Goal: Task Accomplishment & Management: Manage account settings

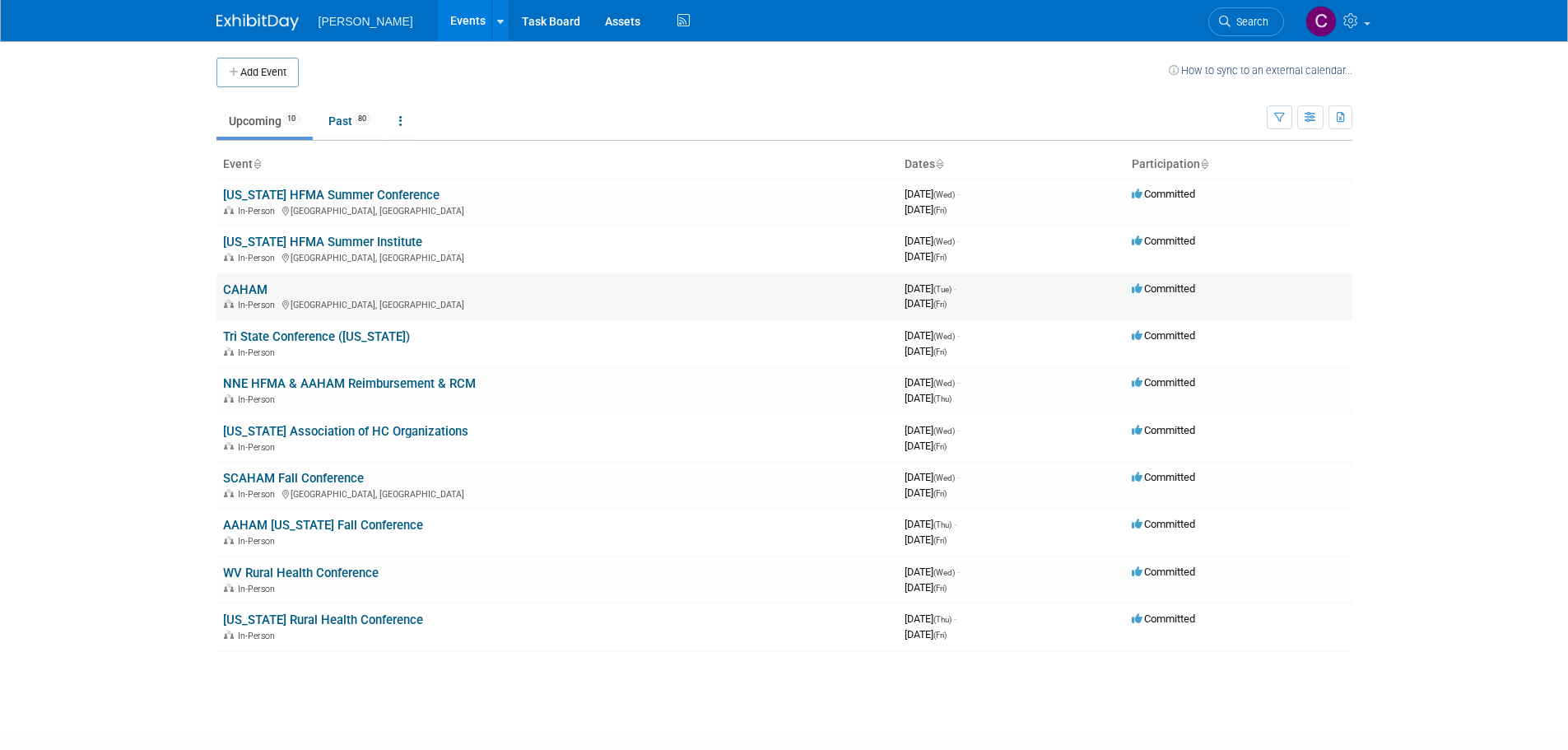
click at [253, 292] on link "CAHAM" at bounding box center [246, 290] width 45 height 15
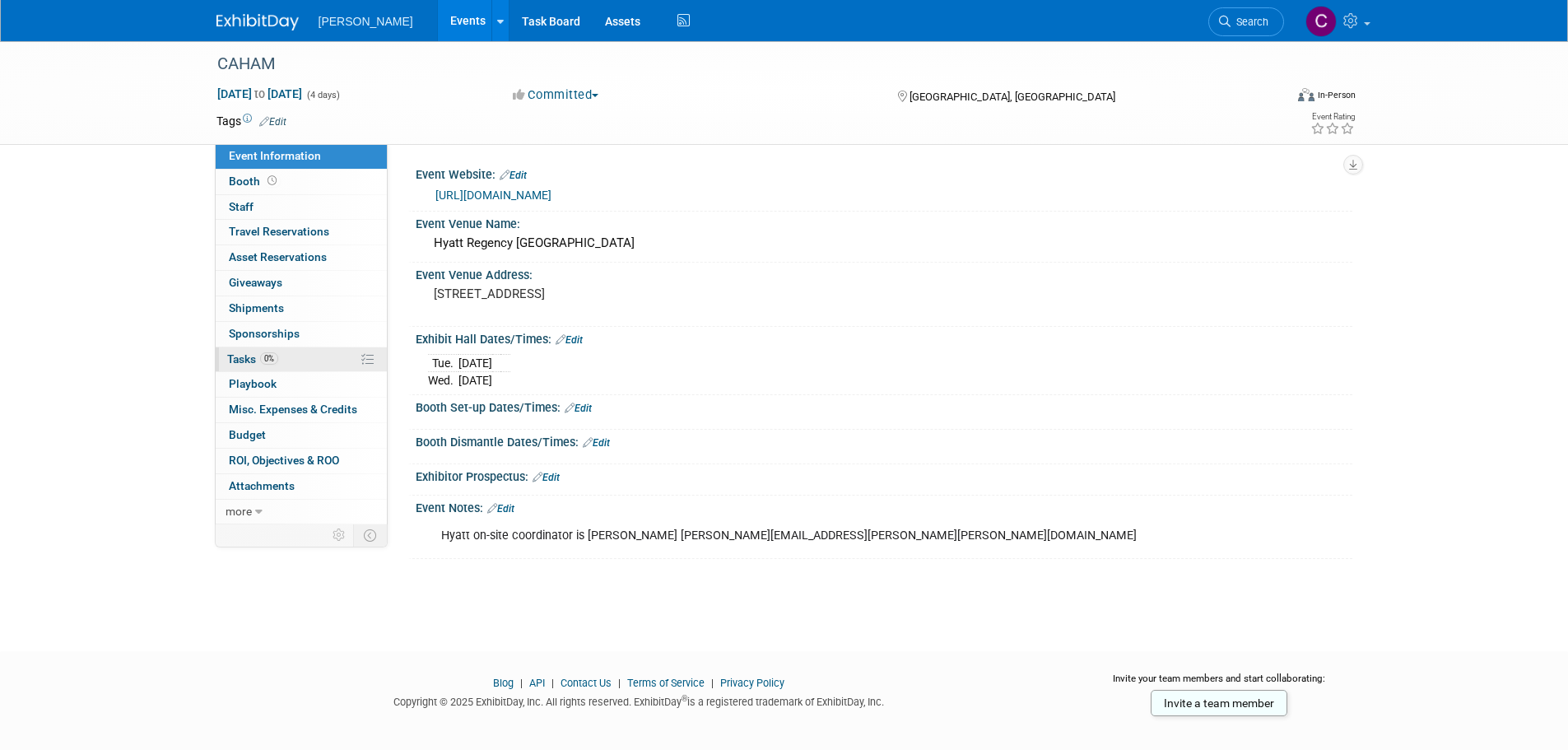
click at [246, 356] on span "Tasks 0%" at bounding box center [252, 359] width 51 height 13
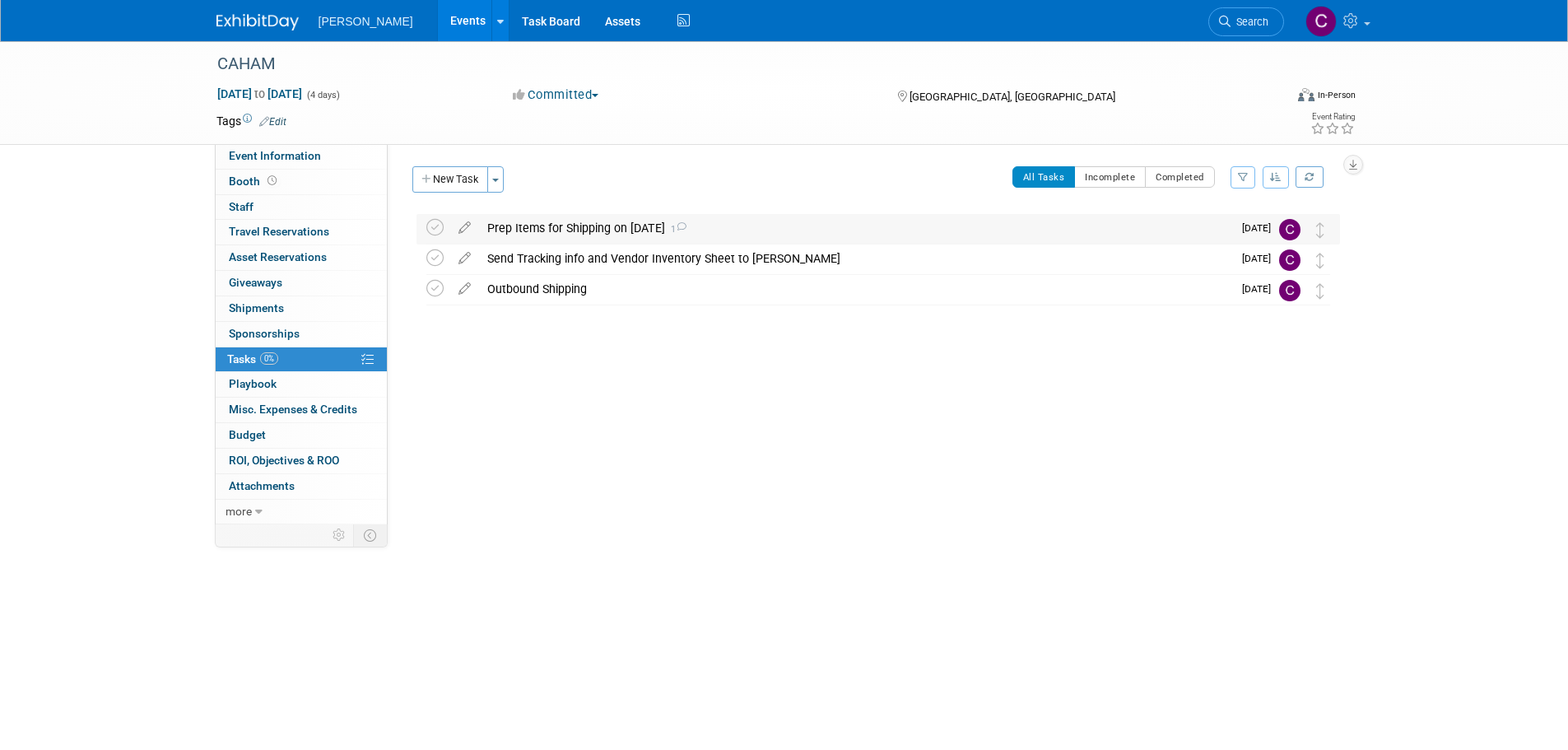
click at [564, 226] on div "Prep Items for Shipping on 8/27/25 1" at bounding box center [855, 228] width 753 height 28
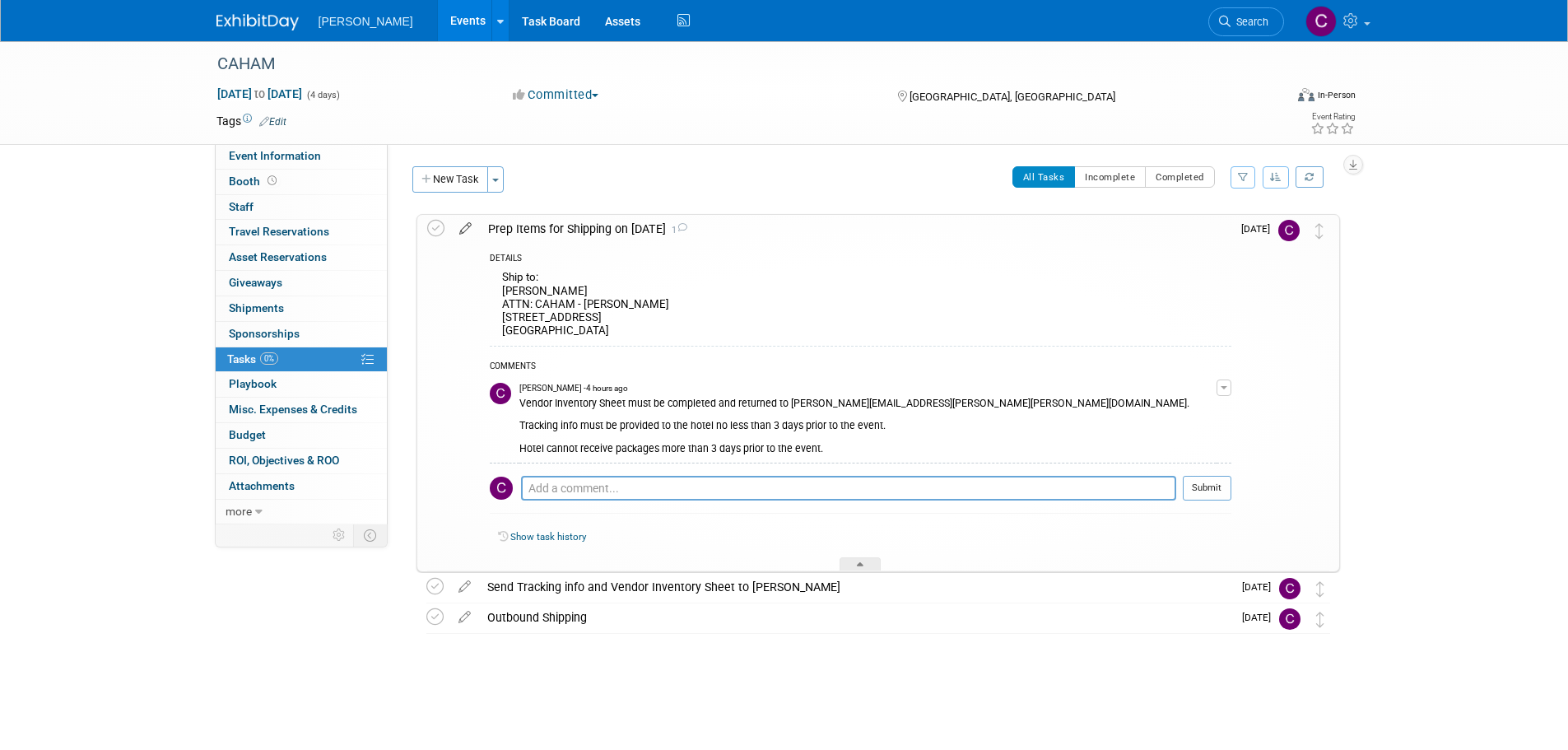
click at [471, 227] on icon at bounding box center [465, 225] width 29 height 21
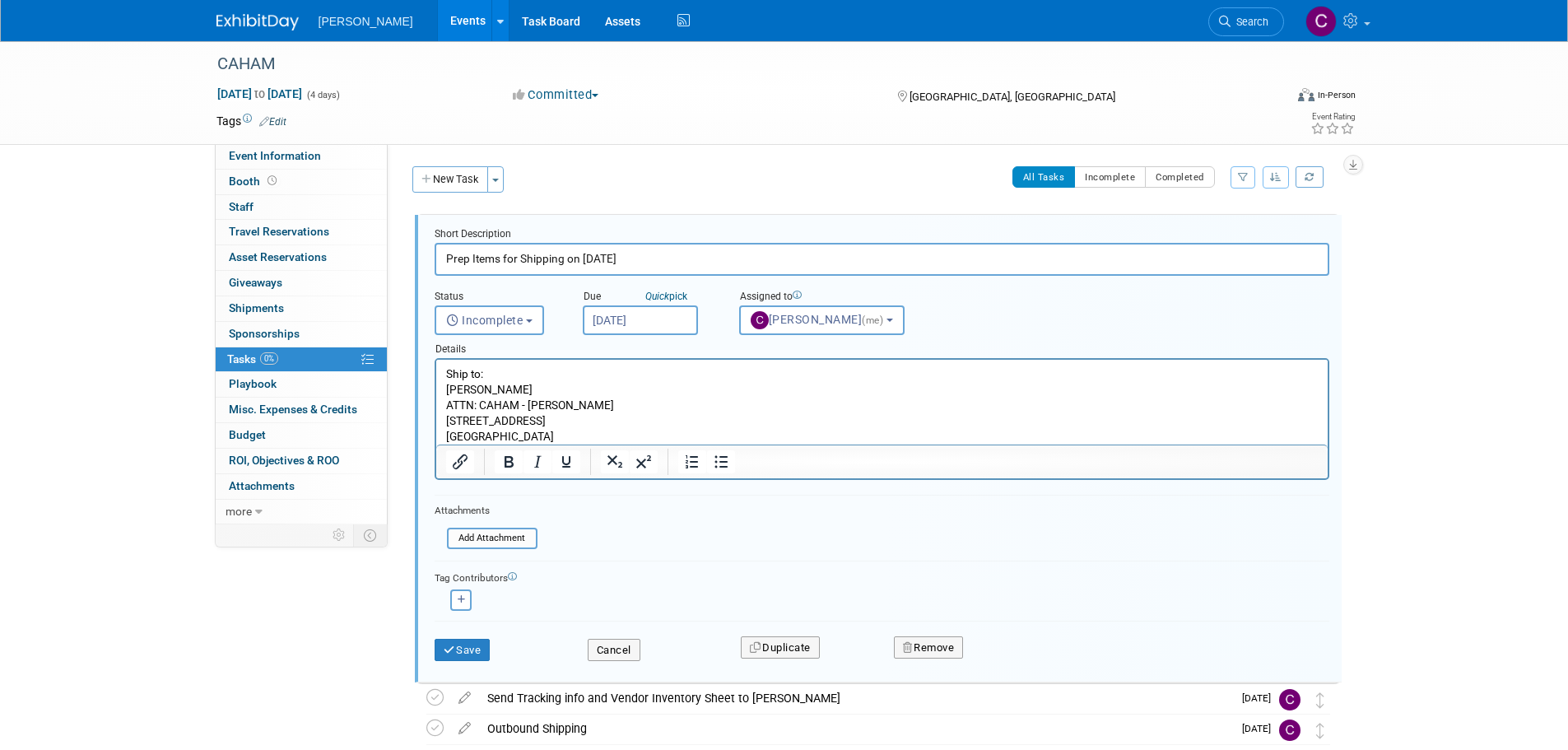
click at [603, 258] on input "Prep Items for Shipping on 8/27/25" at bounding box center [882, 259] width 895 height 32
type input "Prep Items for Shipping on 8/28/25"
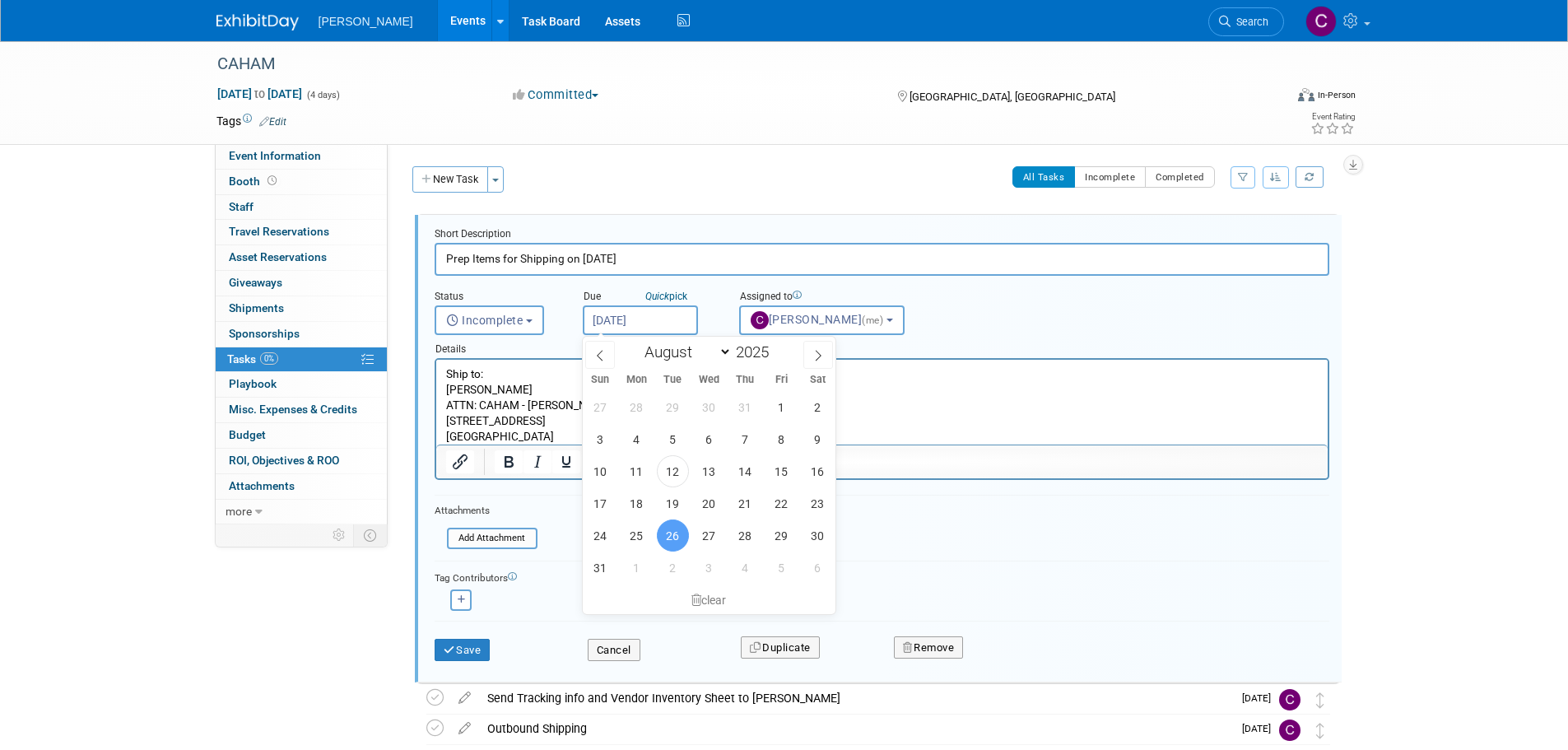
click at [640, 313] on input "Aug 26, 2025" at bounding box center [640, 321] width 115 height 30
click at [707, 540] on span "27" at bounding box center [709, 536] width 32 height 32
type input "Aug 27, 2025"
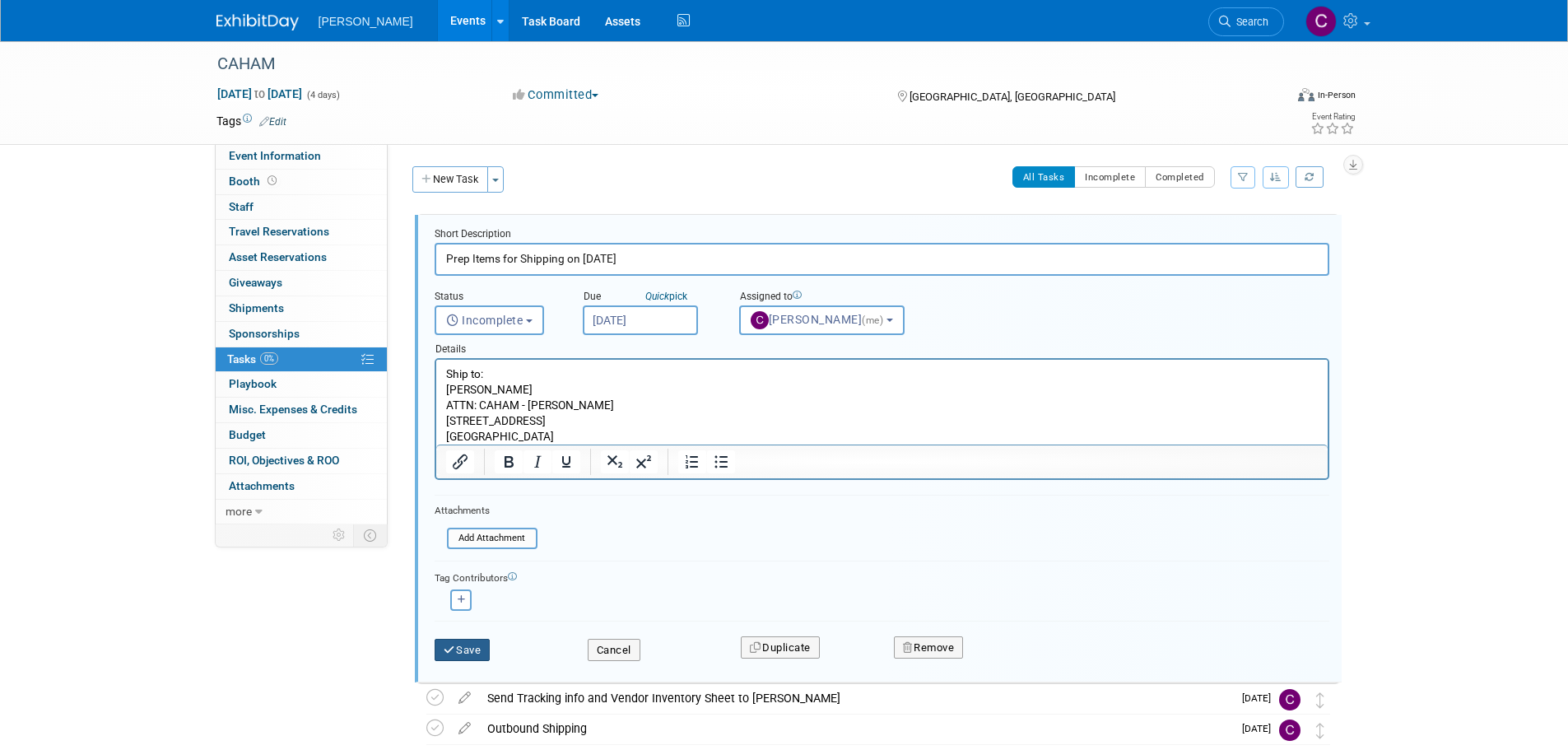
click at [444, 638] on div "Save" at bounding box center [499, 645] width 153 height 34
click at [452, 654] on icon "submit" at bounding box center [451, 650] width 13 height 11
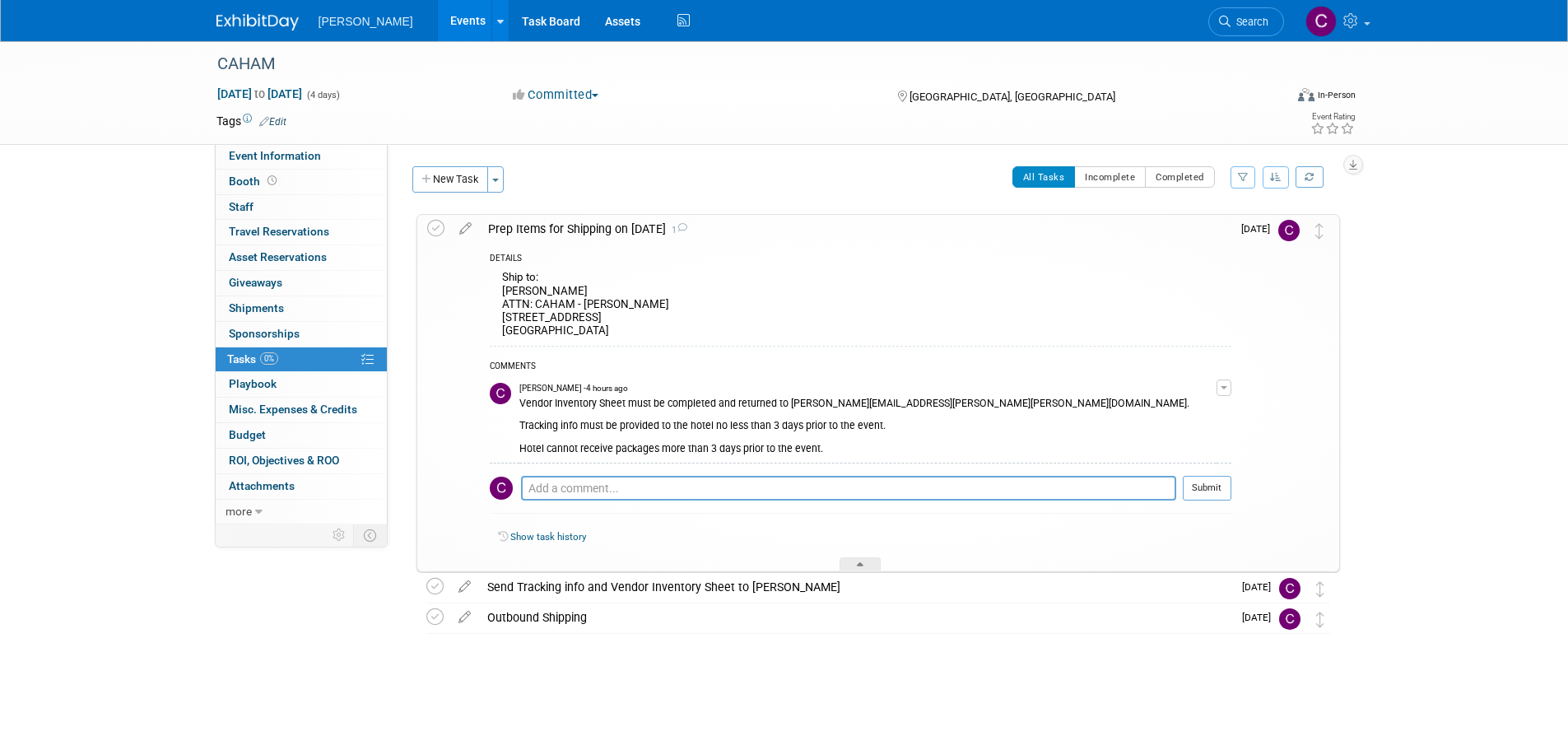
click at [784, 222] on div "Prep Items for Shipping on 8/28/25 1" at bounding box center [855, 229] width 751 height 28
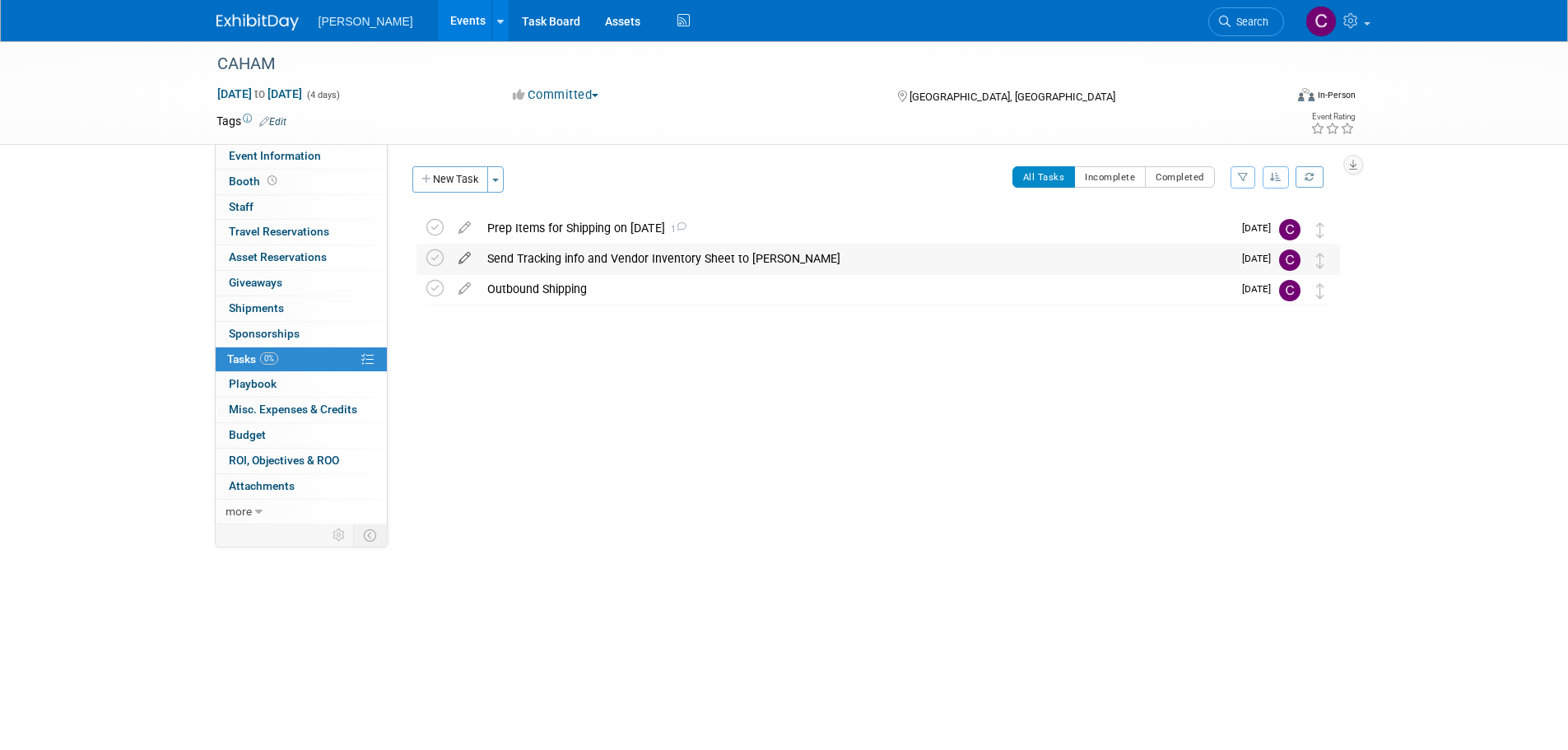
click at [461, 256] on icon at bounding box center [464, 255] width 29 height 21
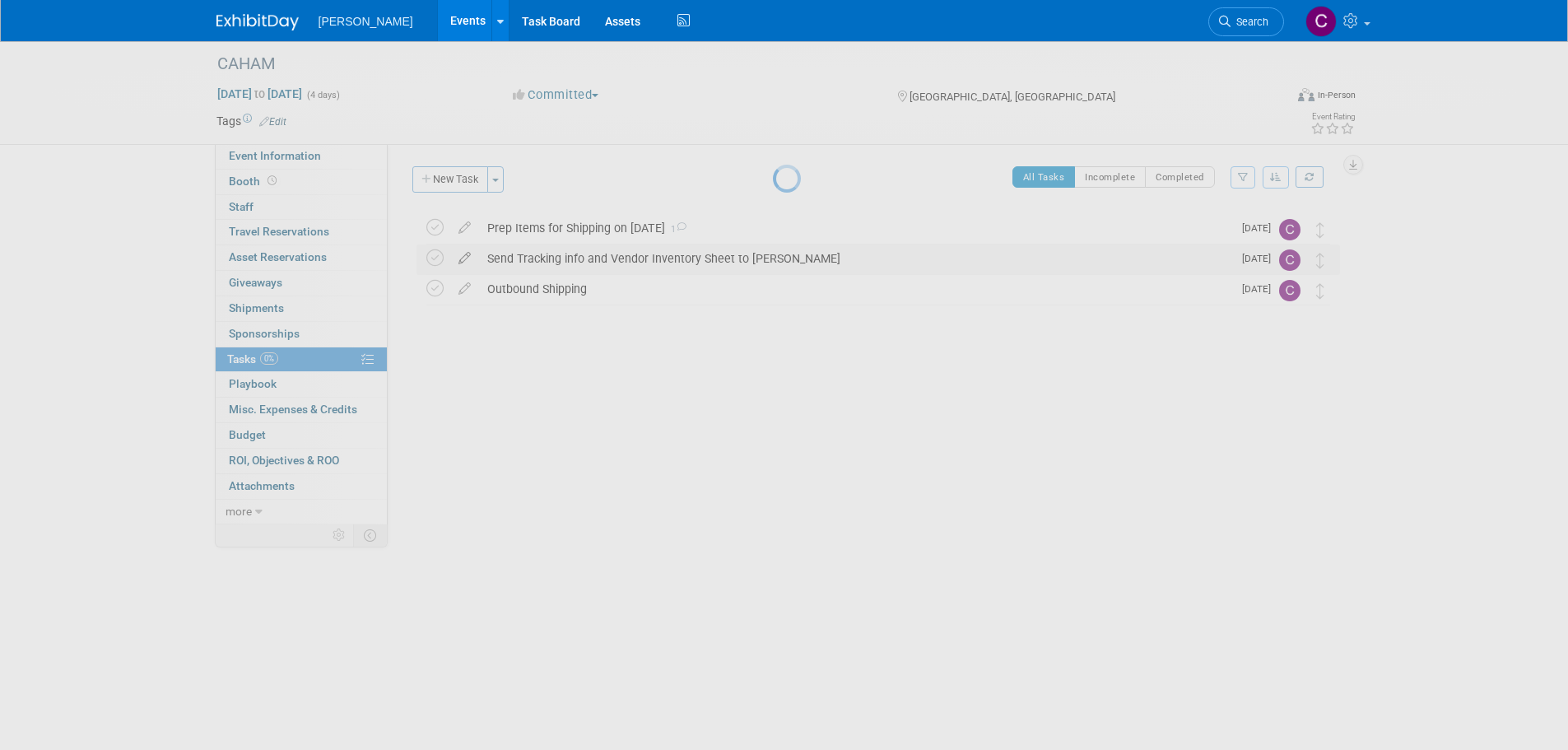
select select "7"
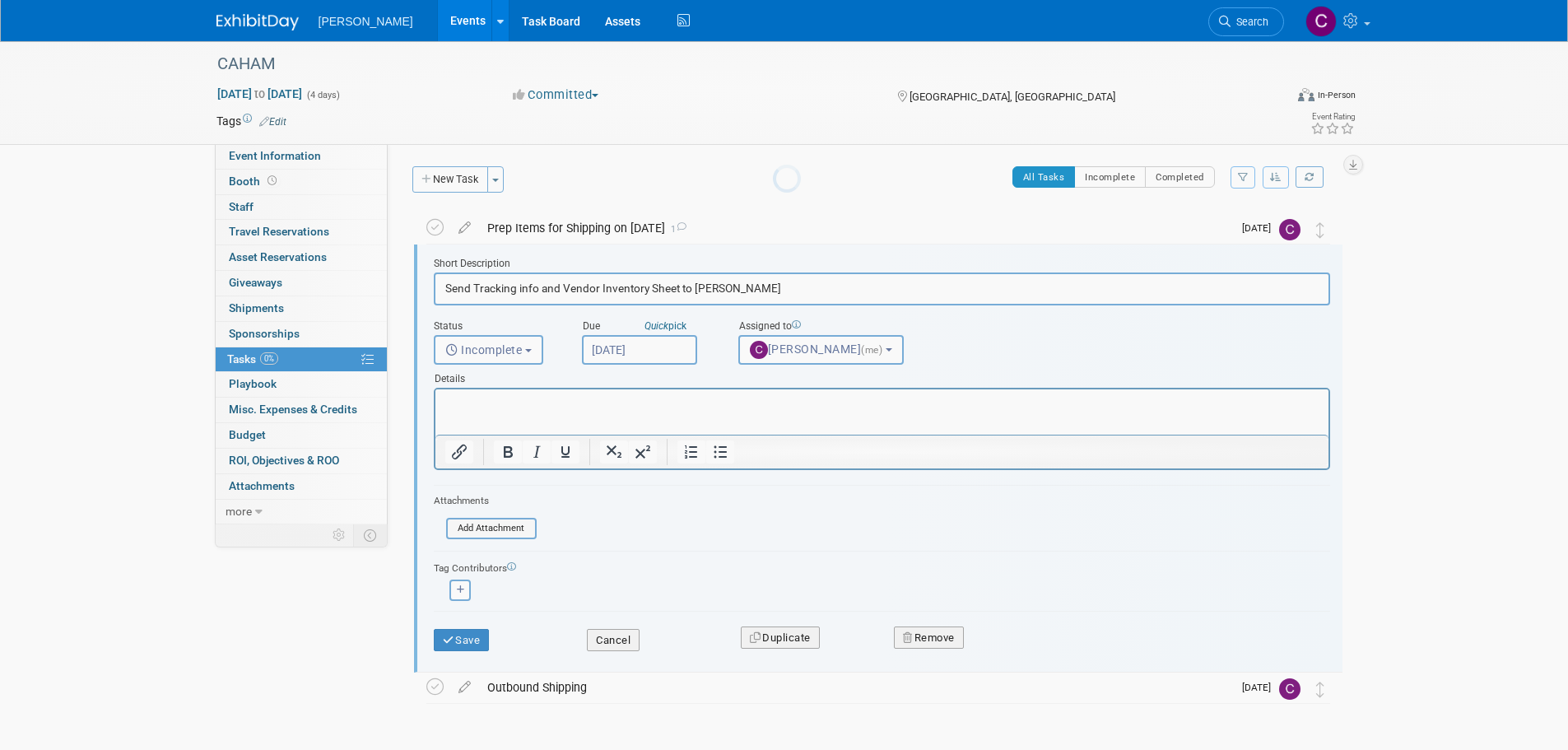
scroll to position [3, 0]
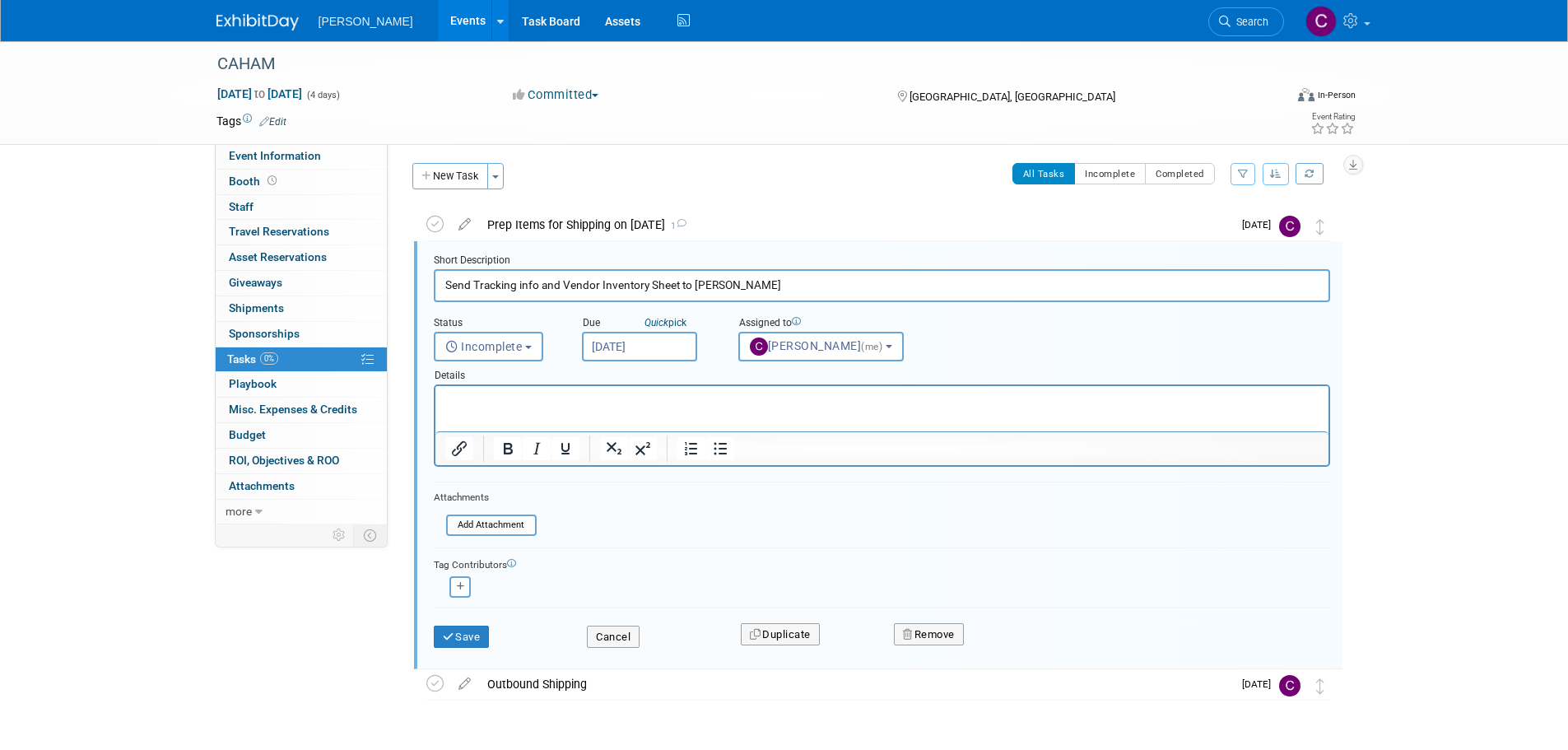
click at [632, 336] on input "Aug 27, 2025" at bounding box center [639, 347] width 115 height 30
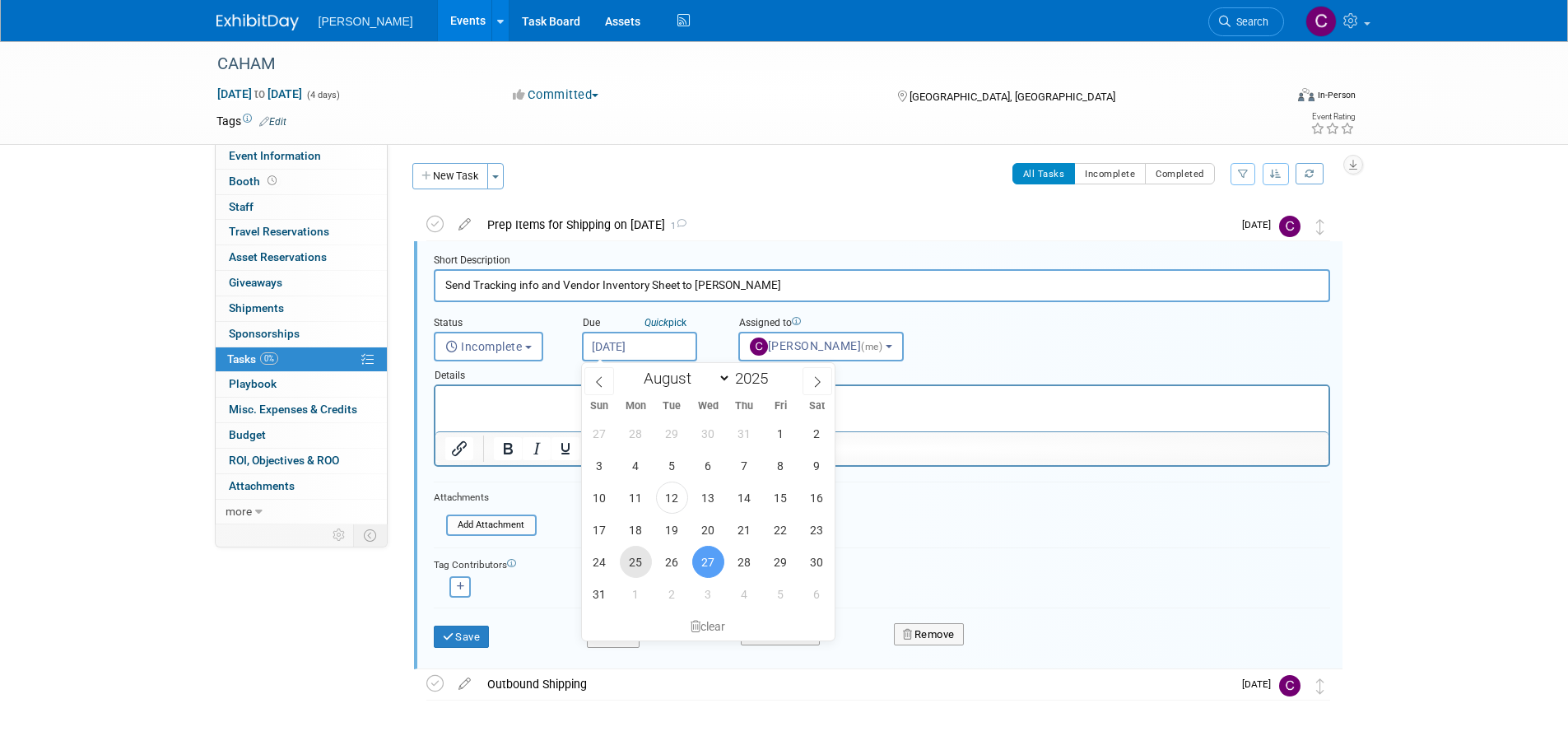
click at [643, 558] on span "25" at bounding box center [636, 561] width 32 height 32
type input "Aug 25, 2025"
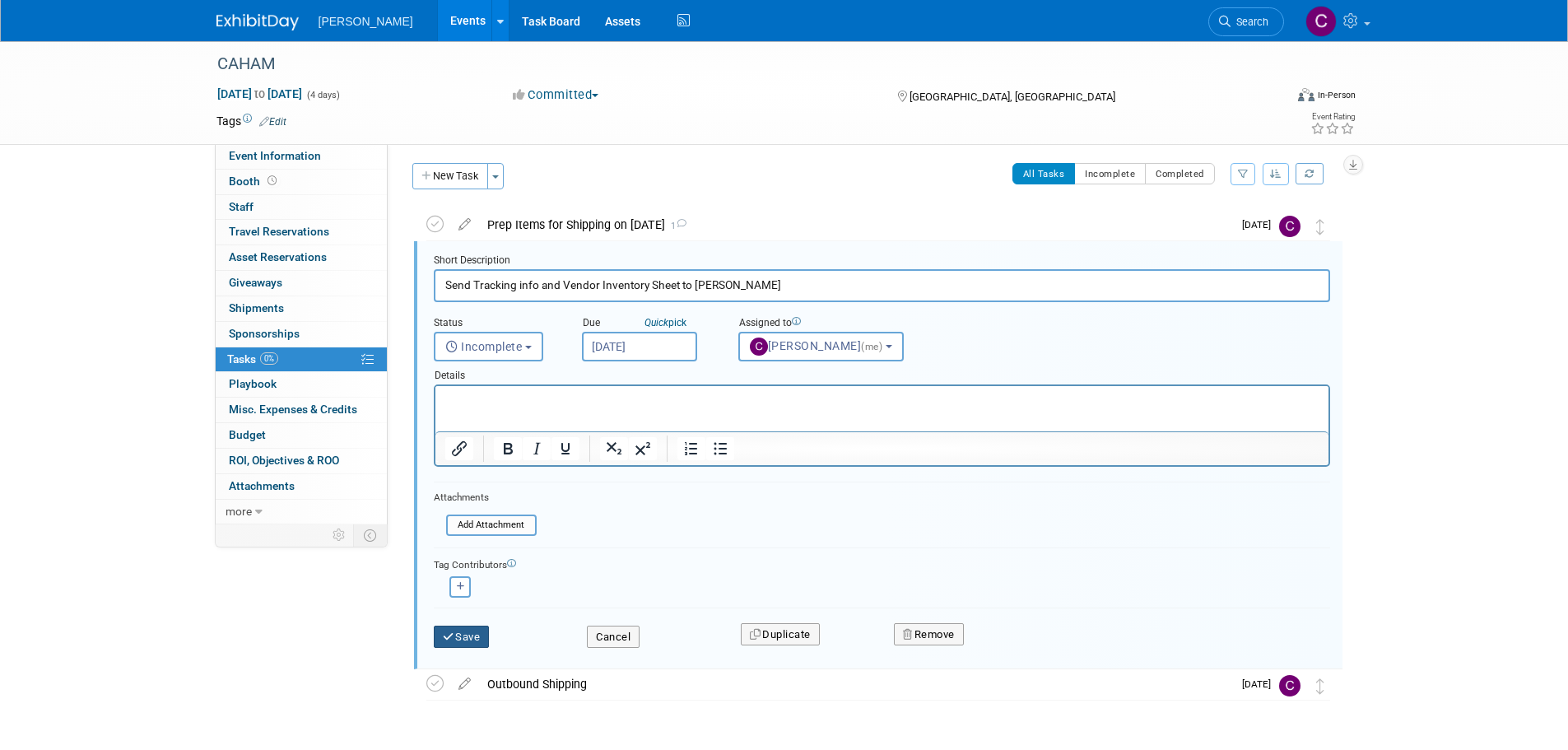
click at [480, 637] on button "Save" at bounding box center [462, 638] width 56 height 23
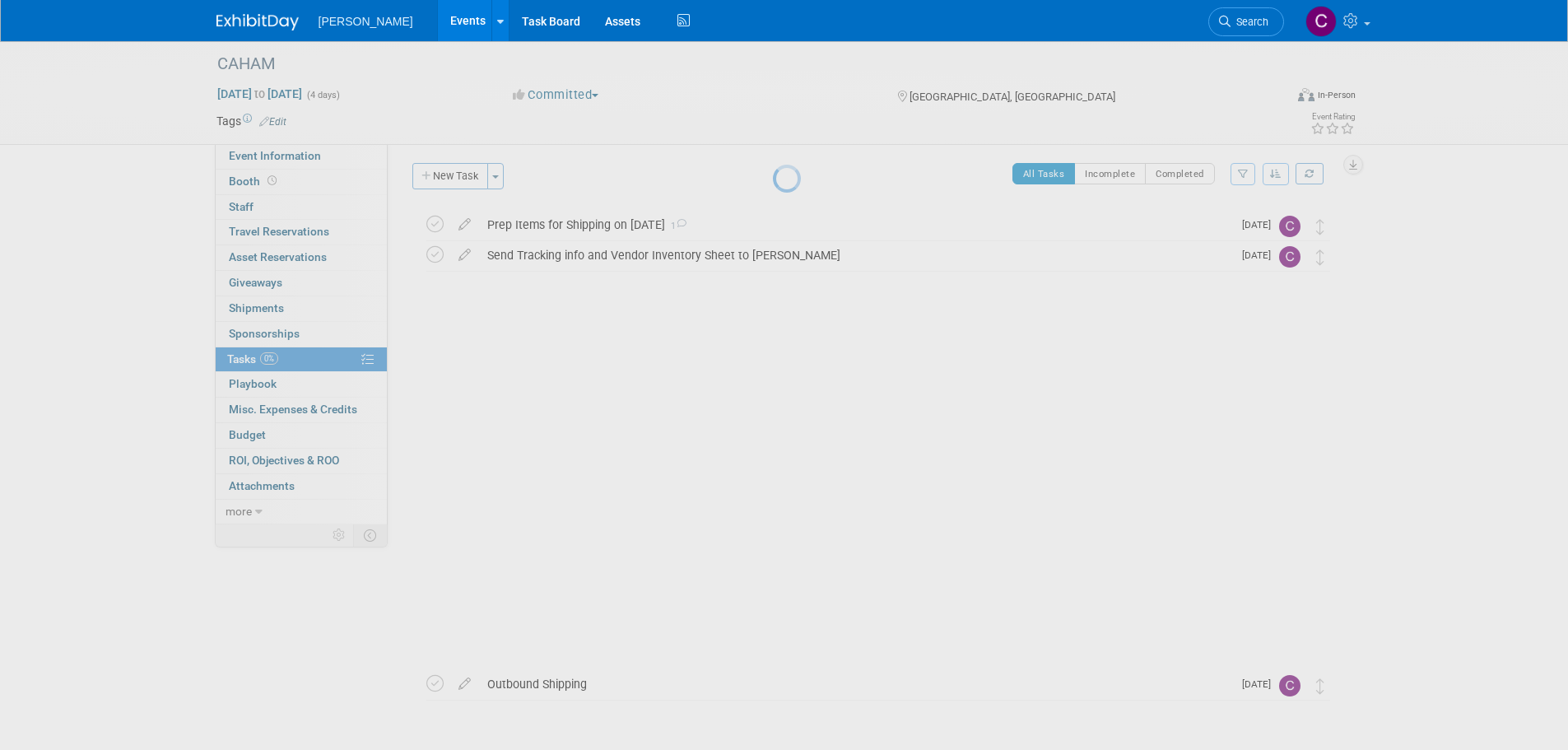
scroll to position [0, 0]
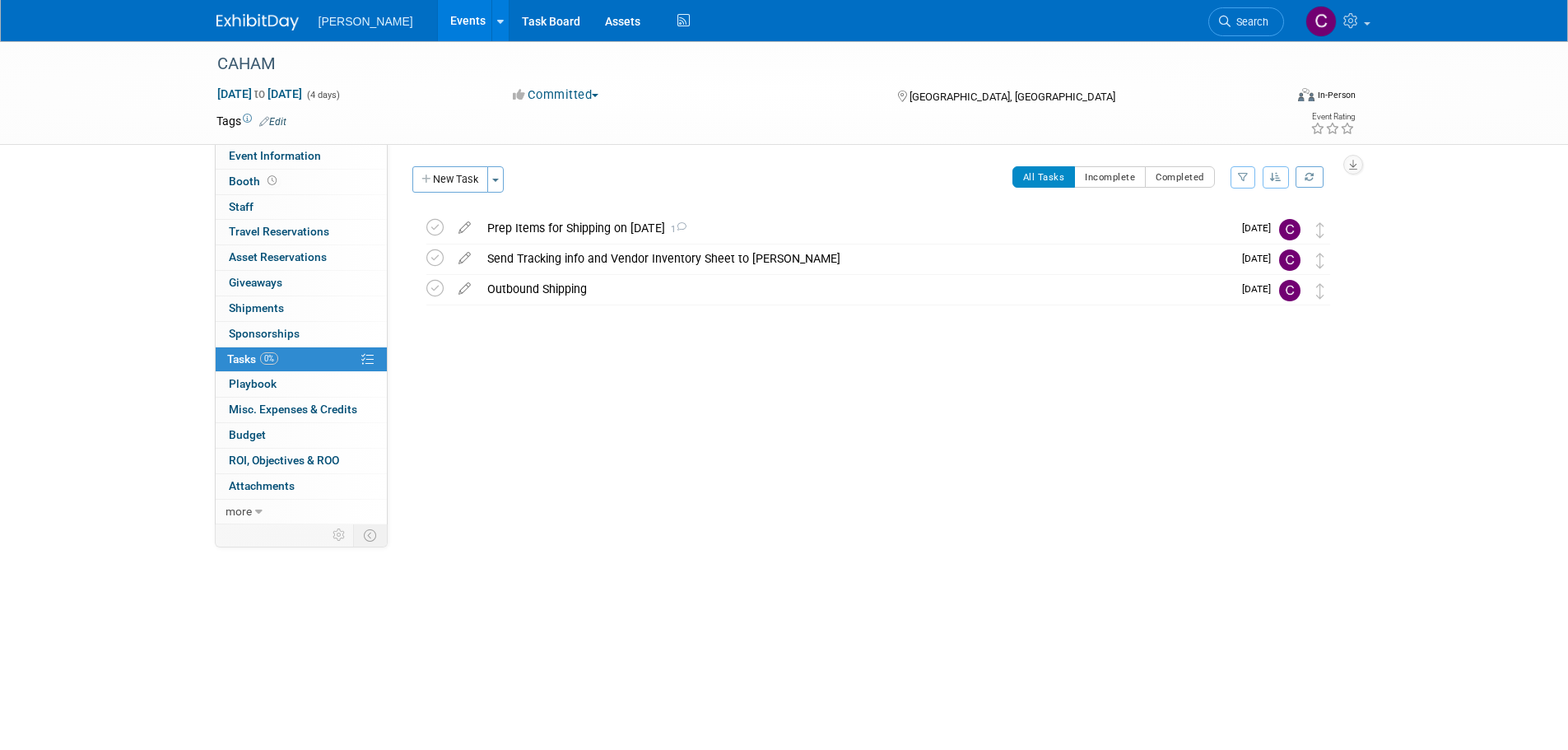
click at [618, 226] on div "Prep Items for Shipping on 8/28/25 1" at bounding box center [855, 228] width 753 height 28
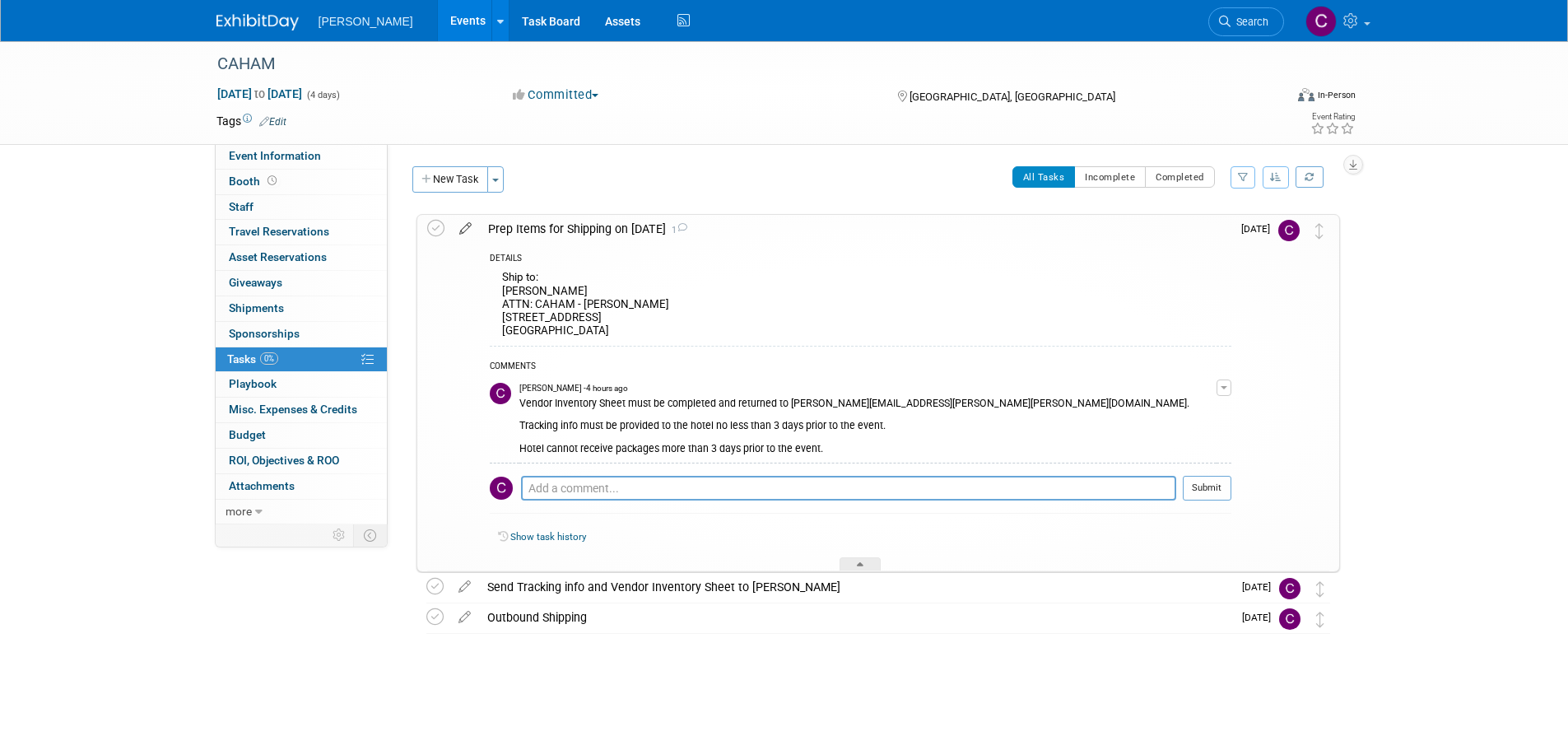
click at [466, 227] on icon at bounding box center [465, 225] width 29 height 21
select select "7"
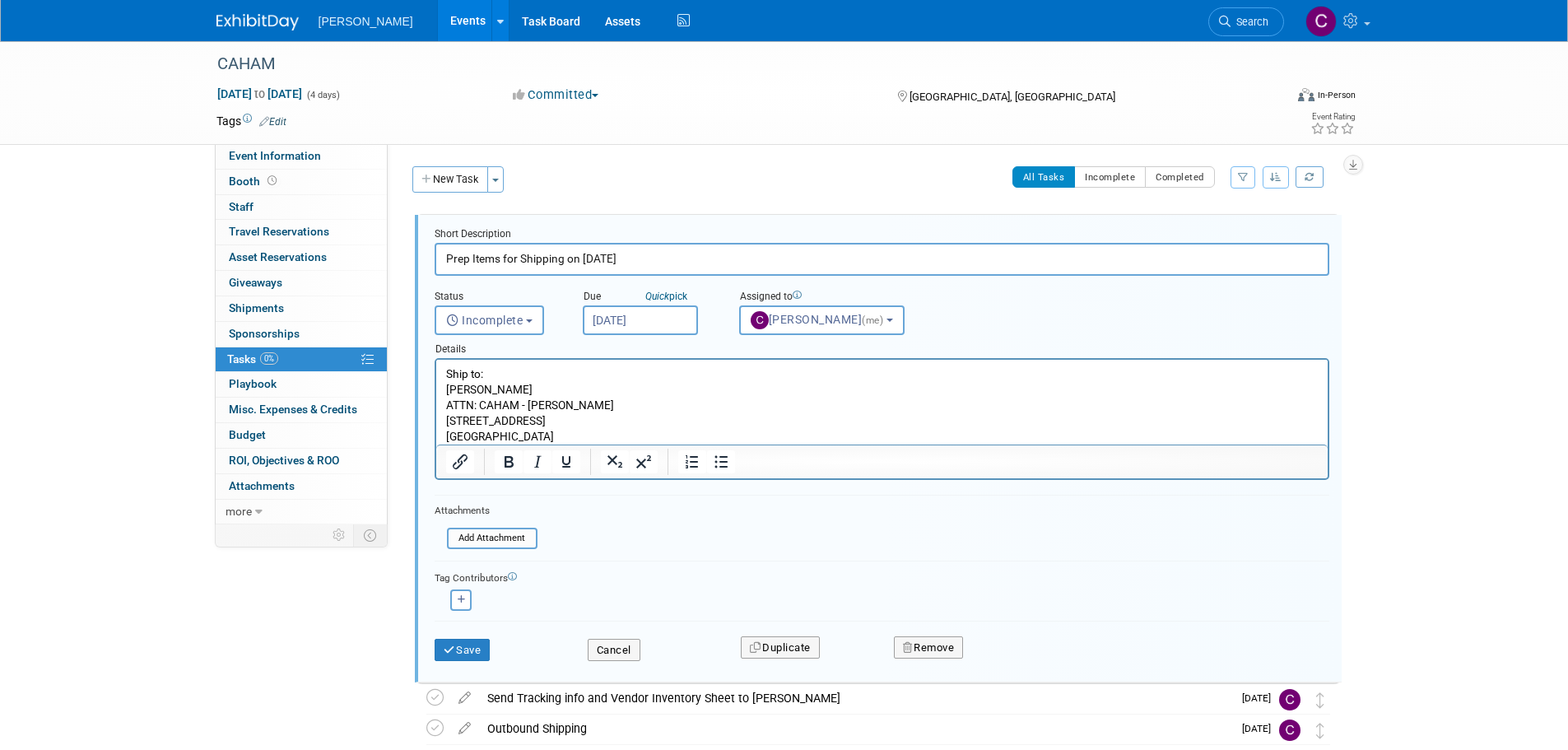
click at [642, 307] on input "Aug 27, 2025" at bounding box center [640, 321] width 115 height 30
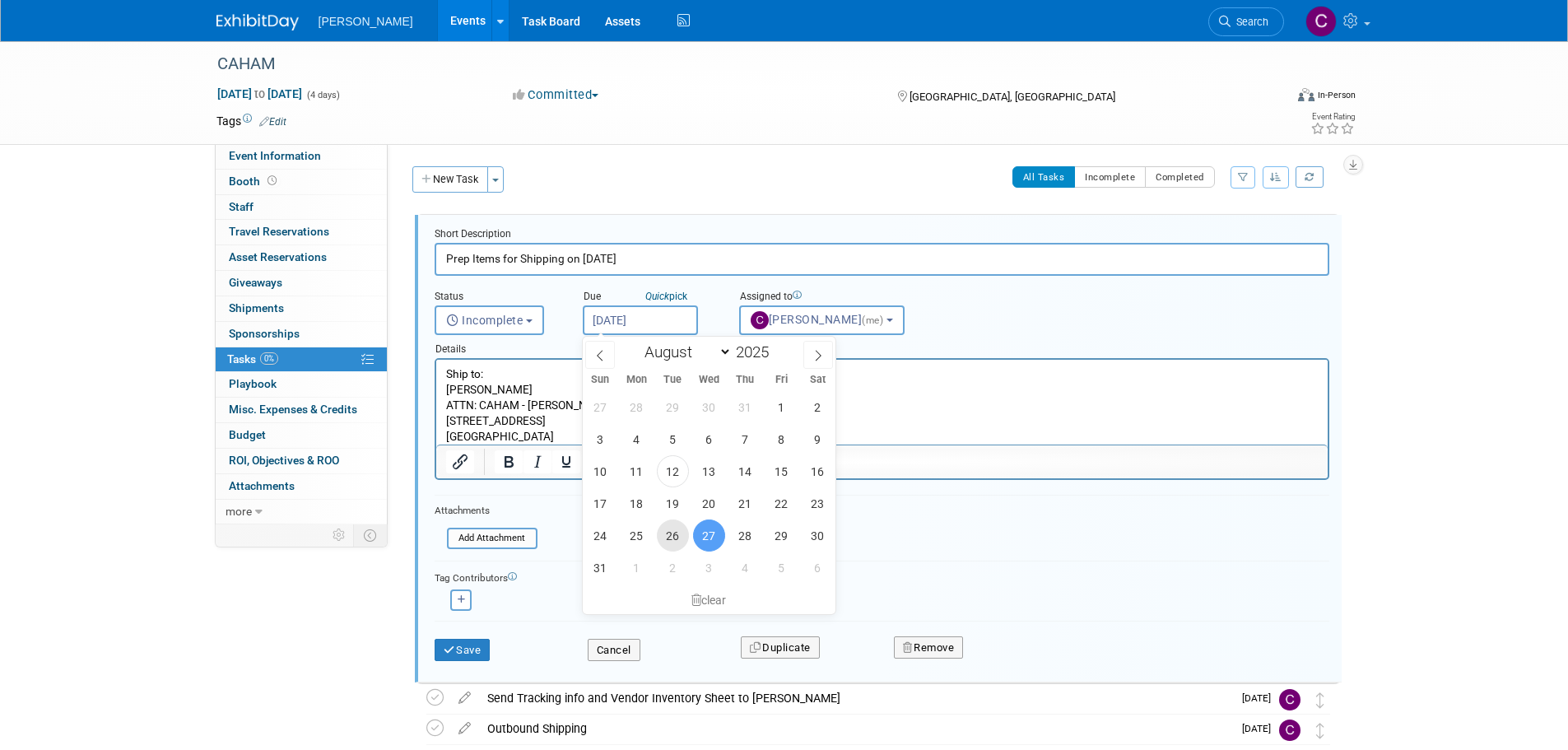
click at [672, 537] on span "26" at bounding box center [672, 536] width 32 height 32
type input "Aug 26, 2025"
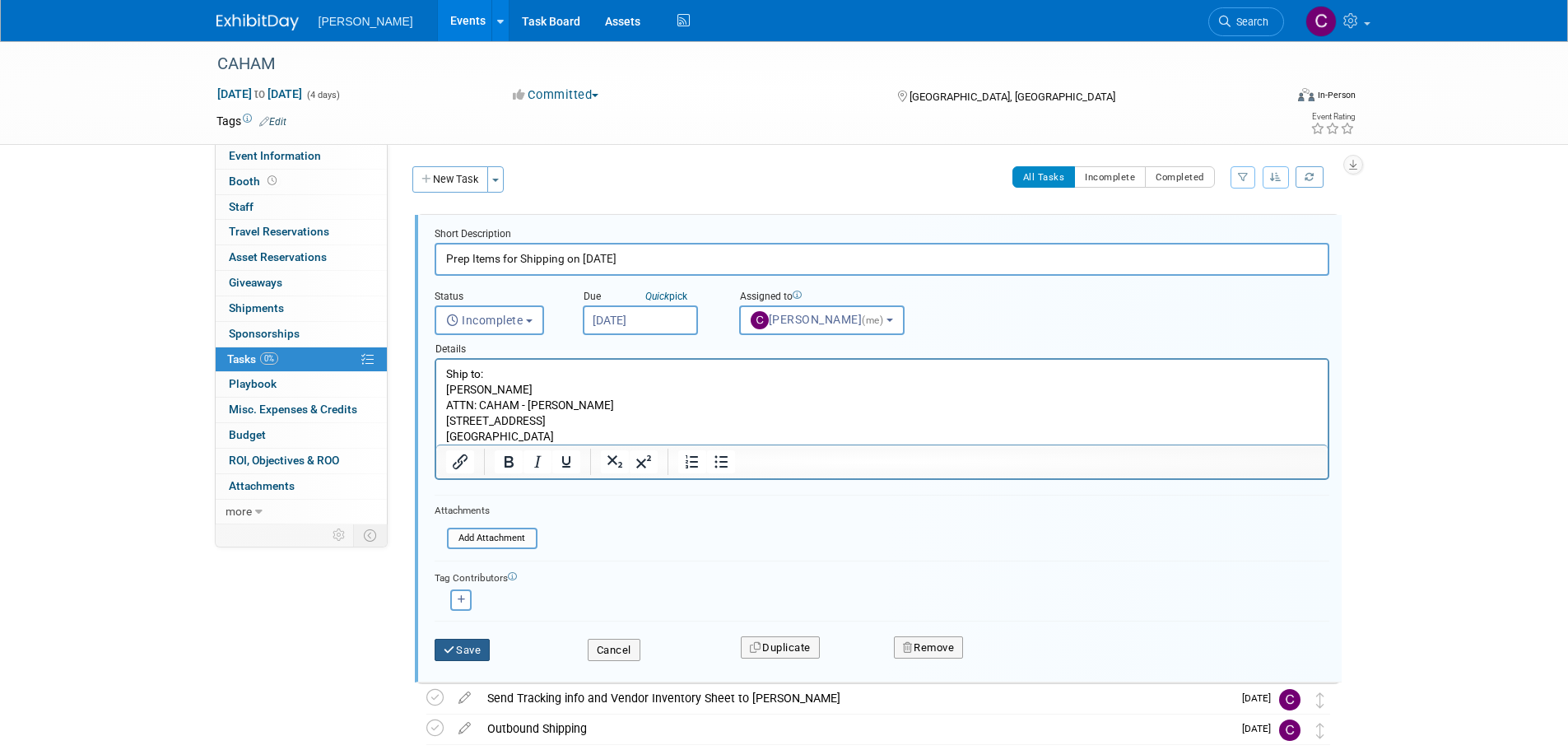
click at [476, 648] on button "Save" at bounding box center [462, 651] width 56 height 23
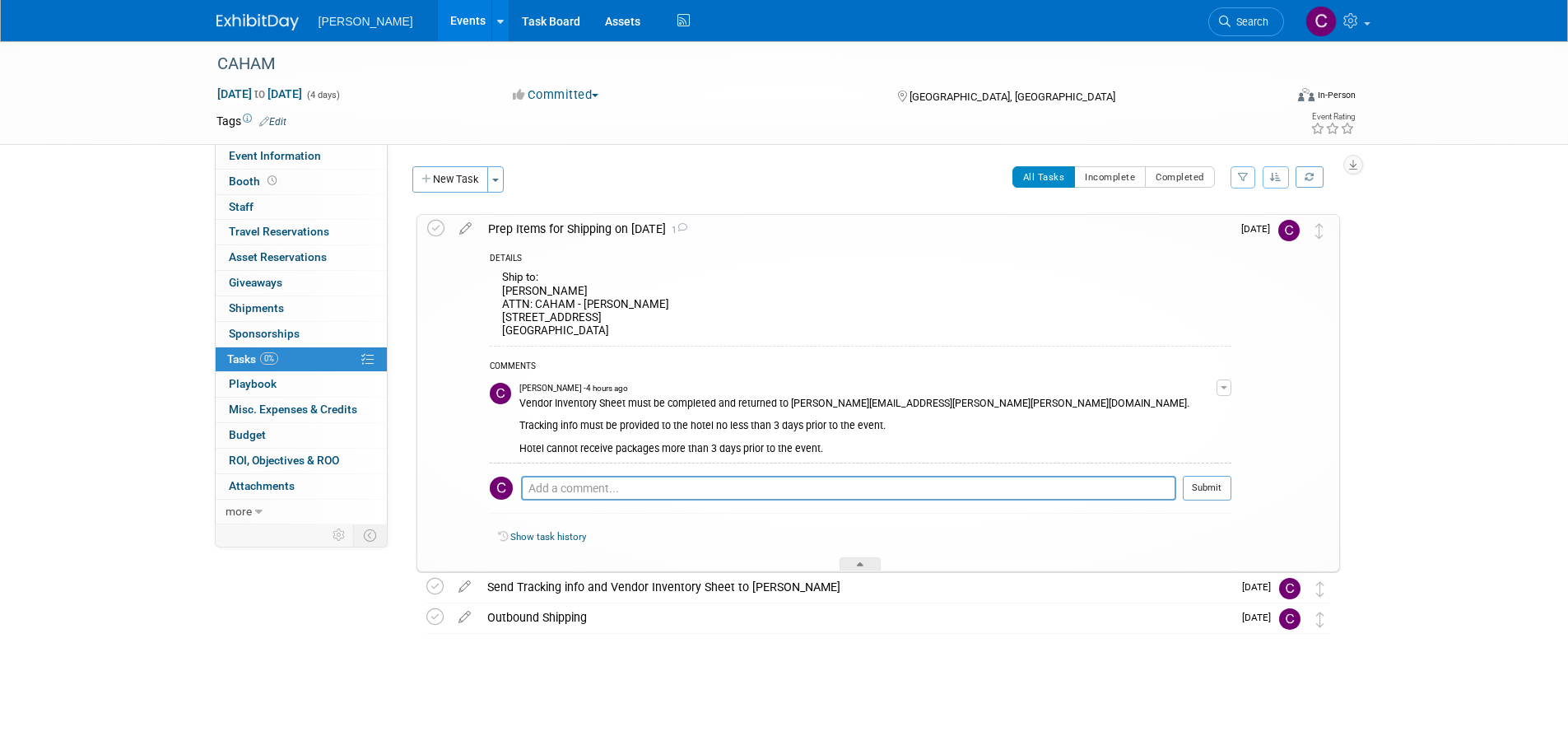
click at [555, 222] on div "Prep Items for Shipping on 8/28/25 1" at bounding box center [855, 229] width 751 height 28
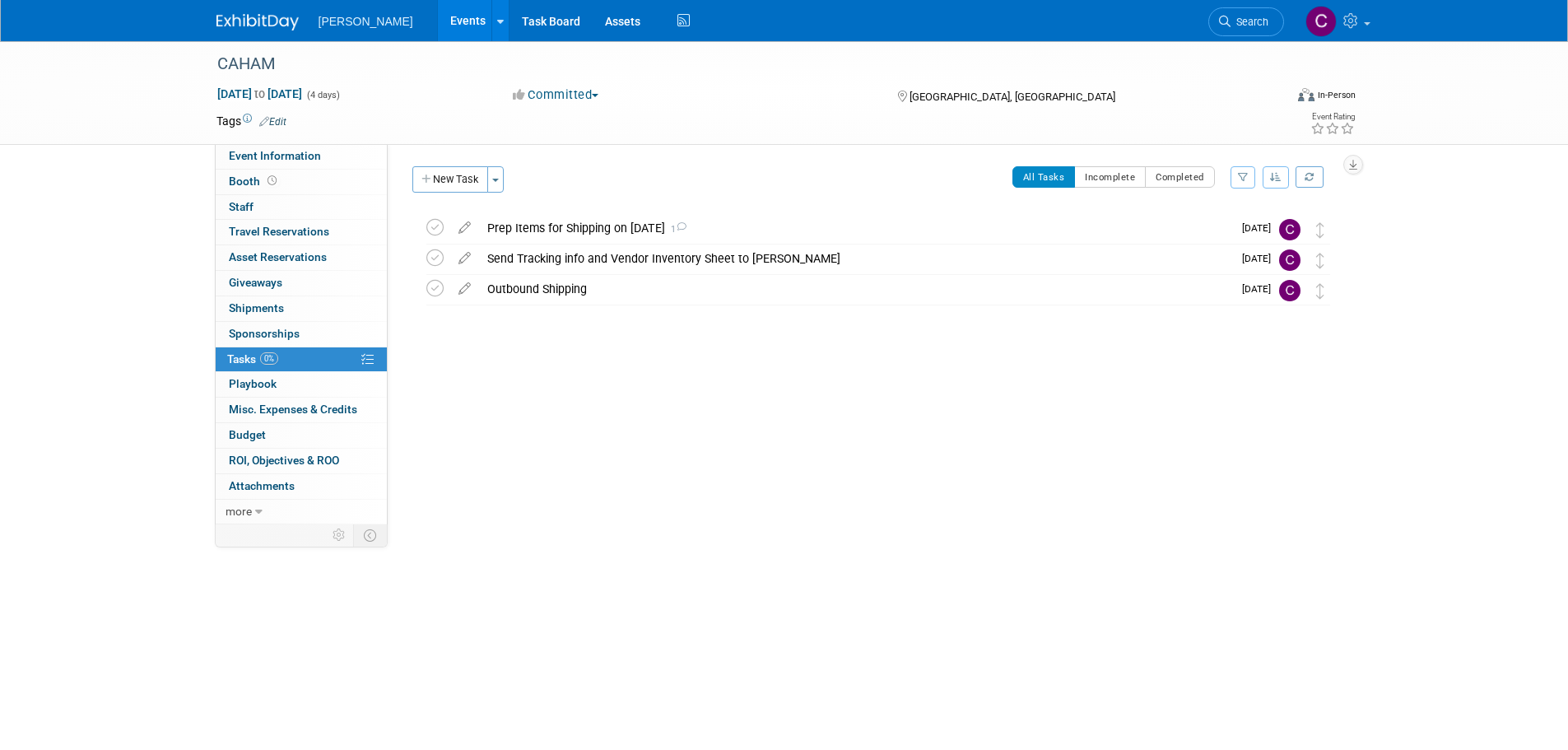
click at [602, 252] on div "Send Tracking info and Vendor Inventory Sheet to Connor" at bounding box center [855, 259] width 753 height 28
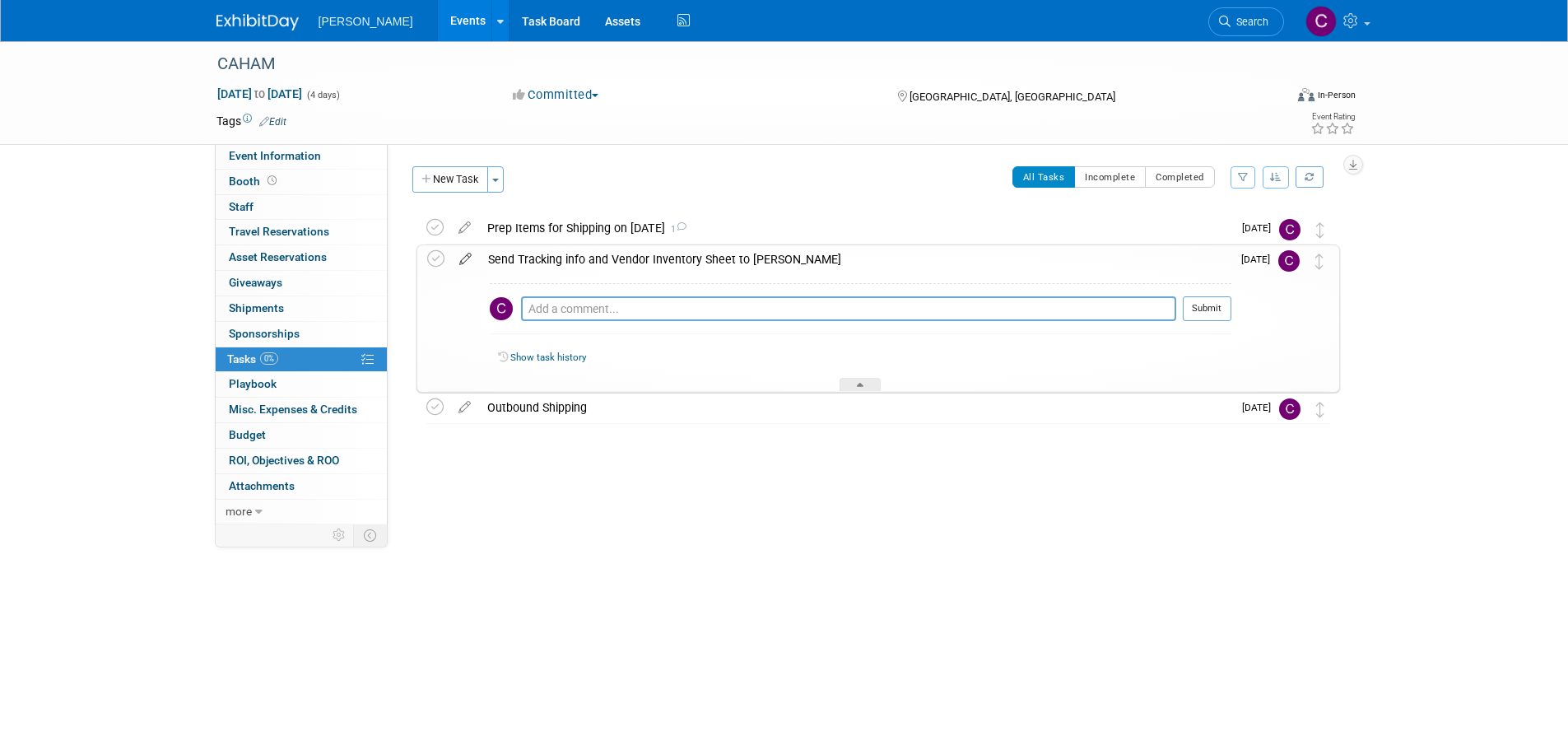
click at [467, 258] on icon at bounding box center [465, 256] width 29 height 21
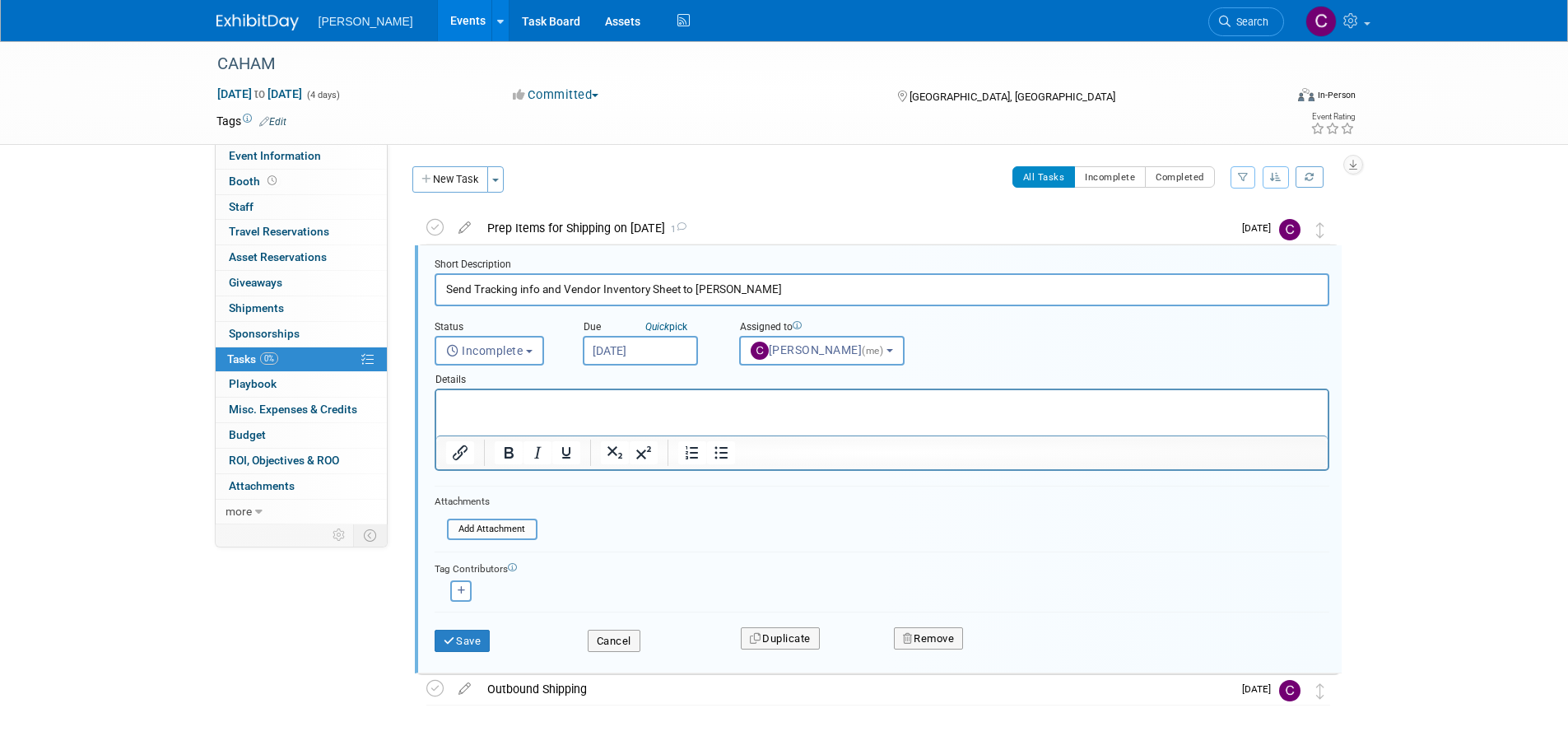
scroll to position [4, 0]
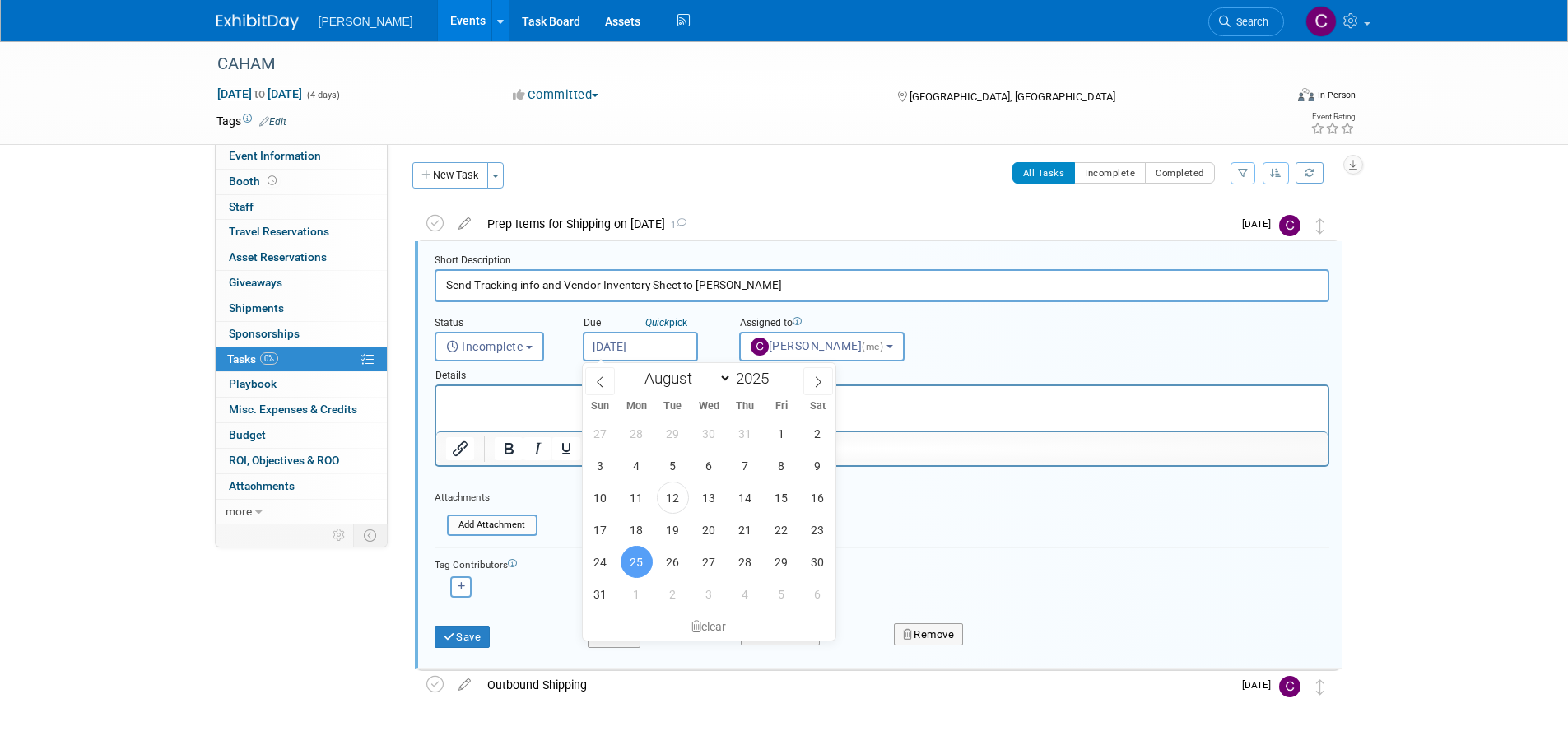
click at [636, 347] on input "Aug 25, 2025" at bounding box center [640, 347] width 115 height 30
click at [669, 557] on span "26" at bounding box center [672, 561] width 32 height 32
type input "Aug 26, 2025"
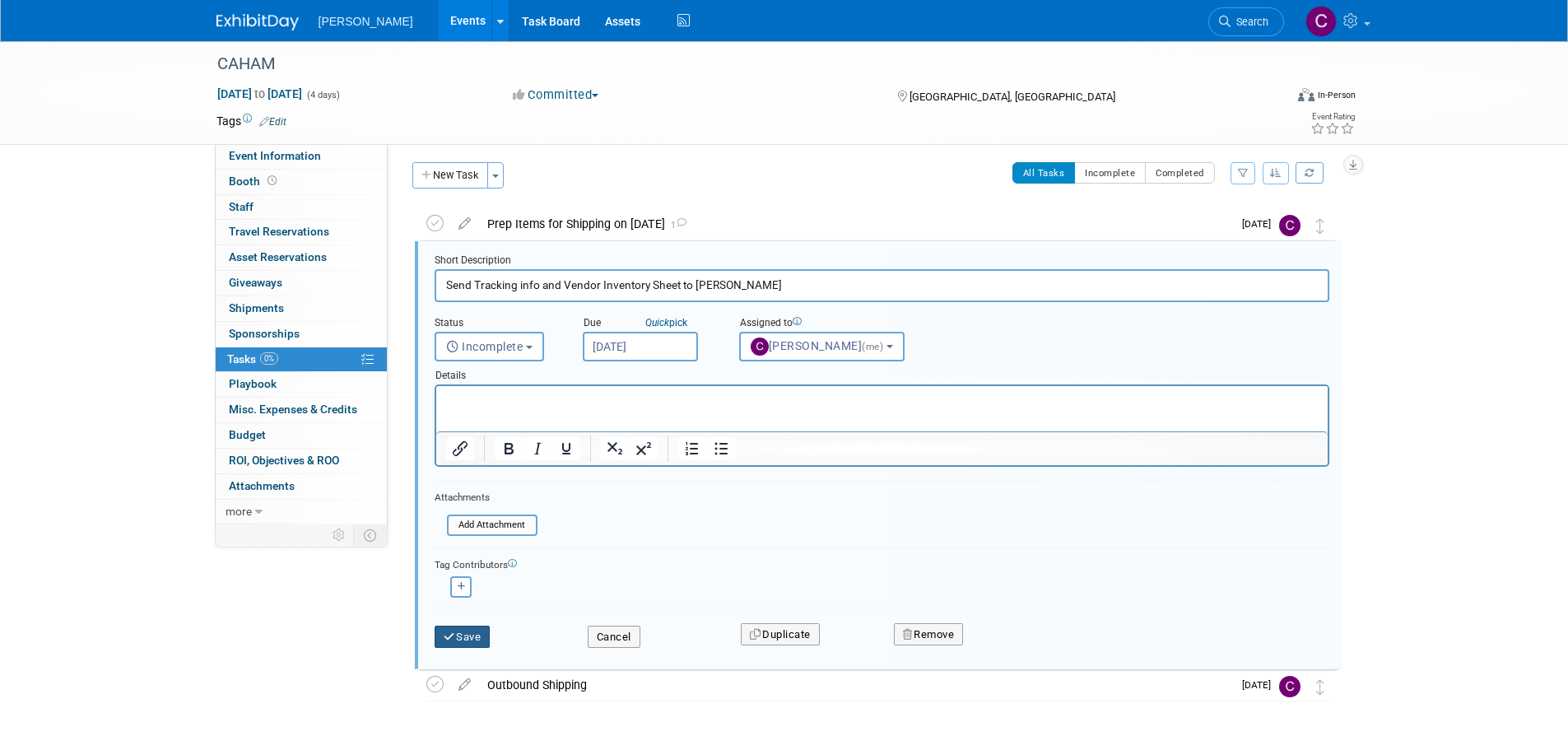
click at [473, 642] on button "Save" at bounding box center [462, 638] width 56 height 23
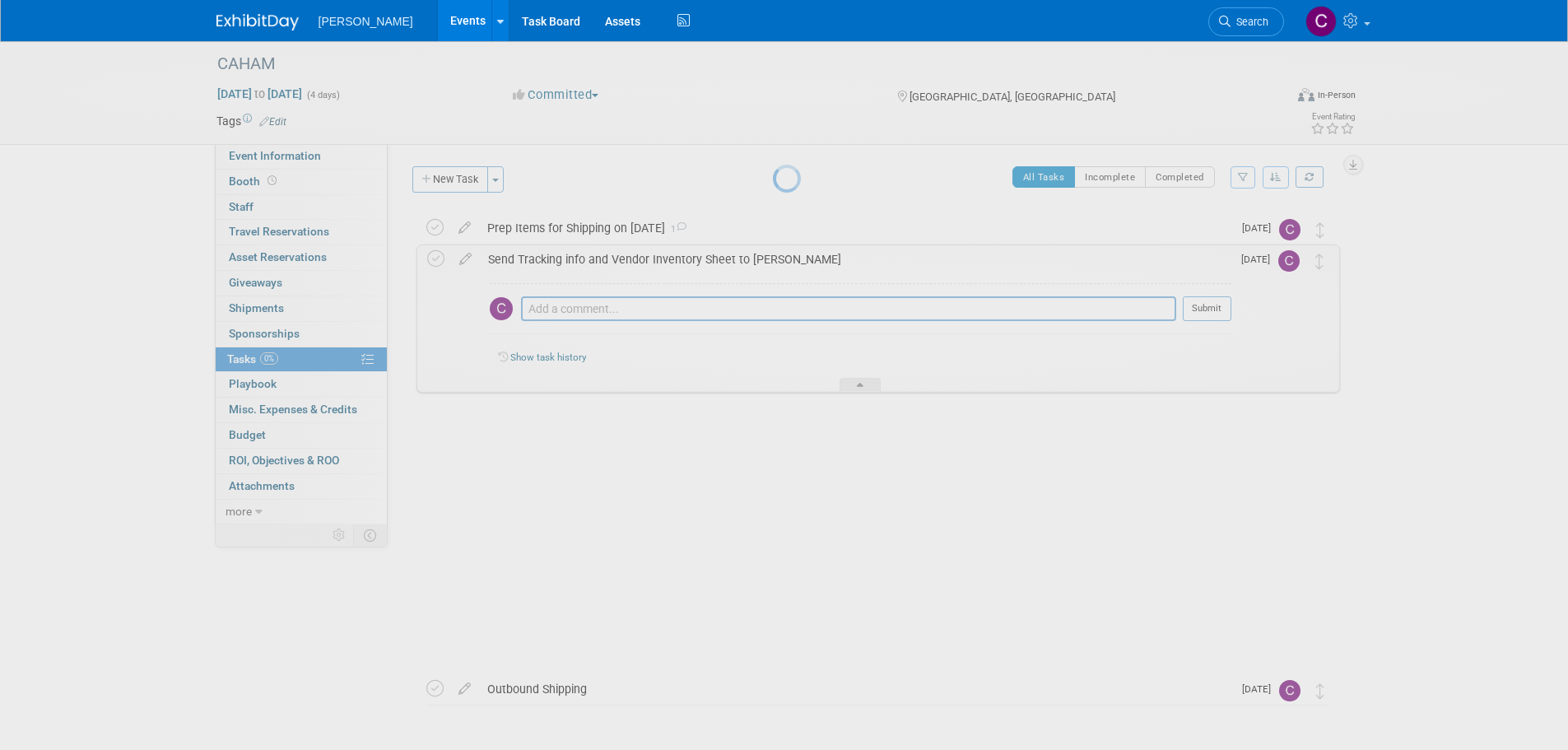
scroll to position [0, 0]
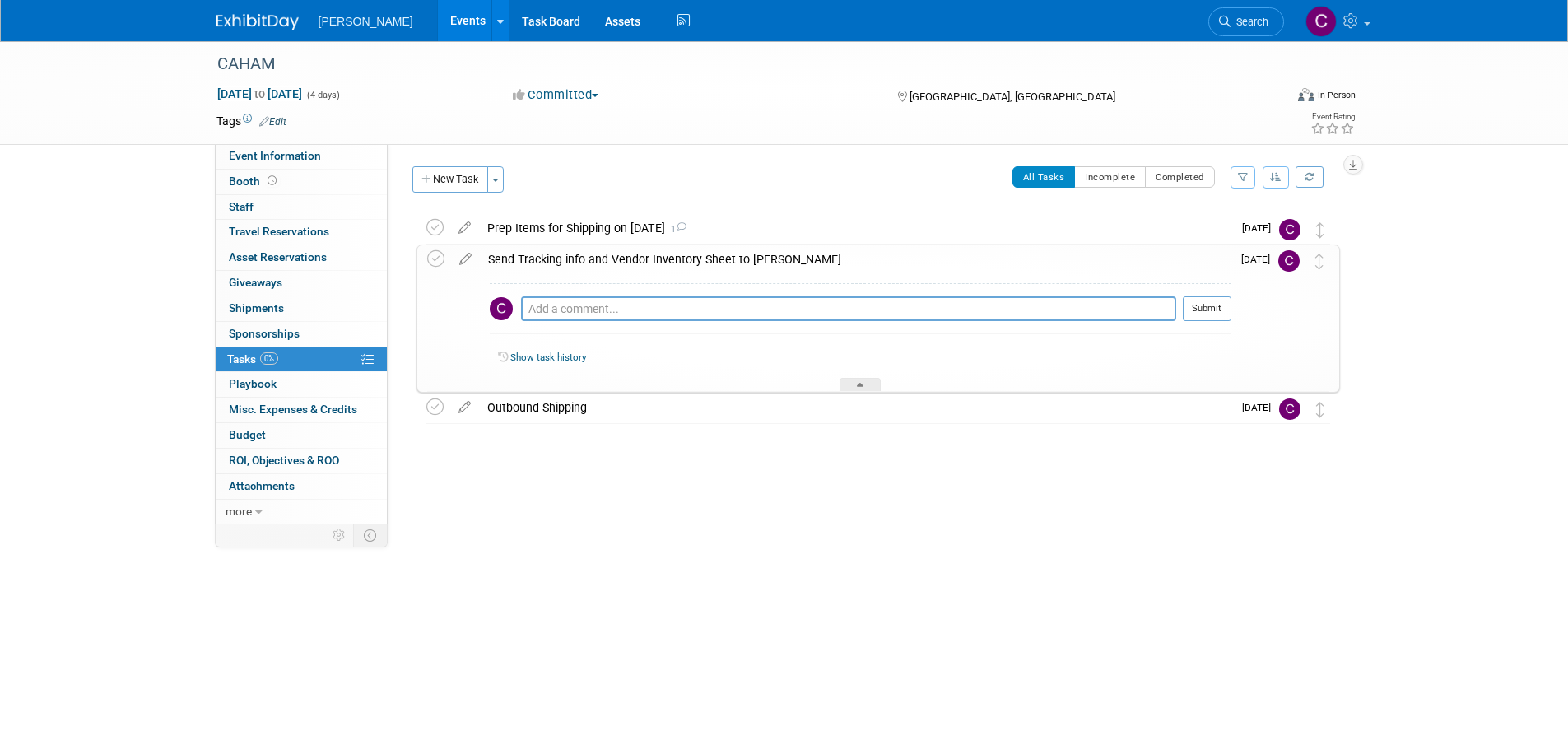
click at [593, 252] on div "Send Tracking info and Vendor Inventory Sheet to Connor" at bounding box center [855, 260] width 751 height 28
